Goal: Task Accomplishment & Management: Manage account settings

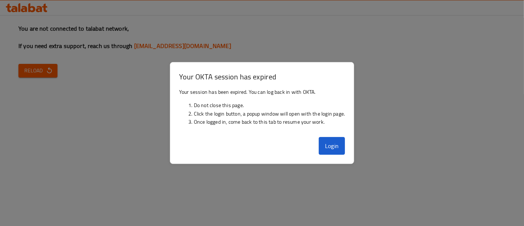
click at [27, 10] on div at bounding box center [262, 113] width 524 height 226
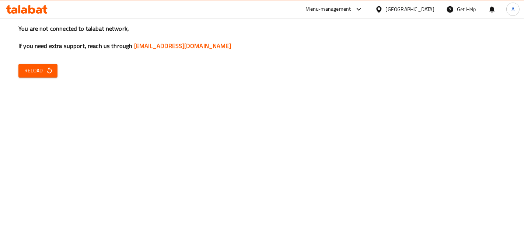
click at [41, 7] on icon at bounding box center [27, 9] width 42 height 9
